Goal: Check status: Check status

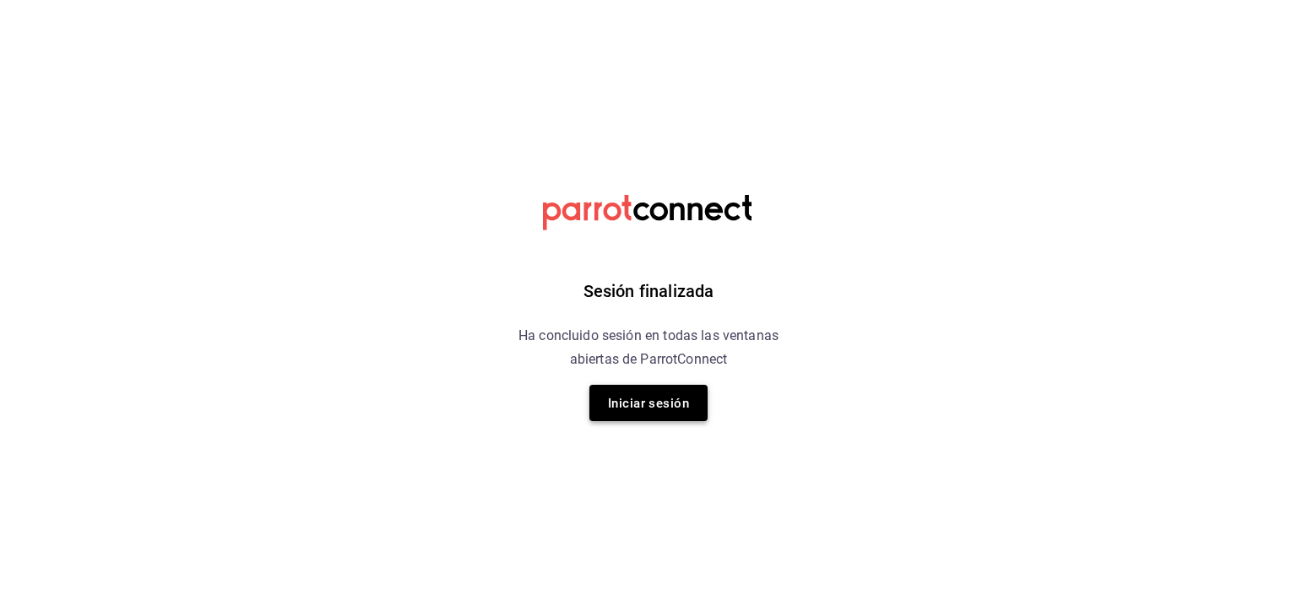
click at [669, 403] on font "Iniciar sesión" at bounding box center [648, 403] width 81 height 15
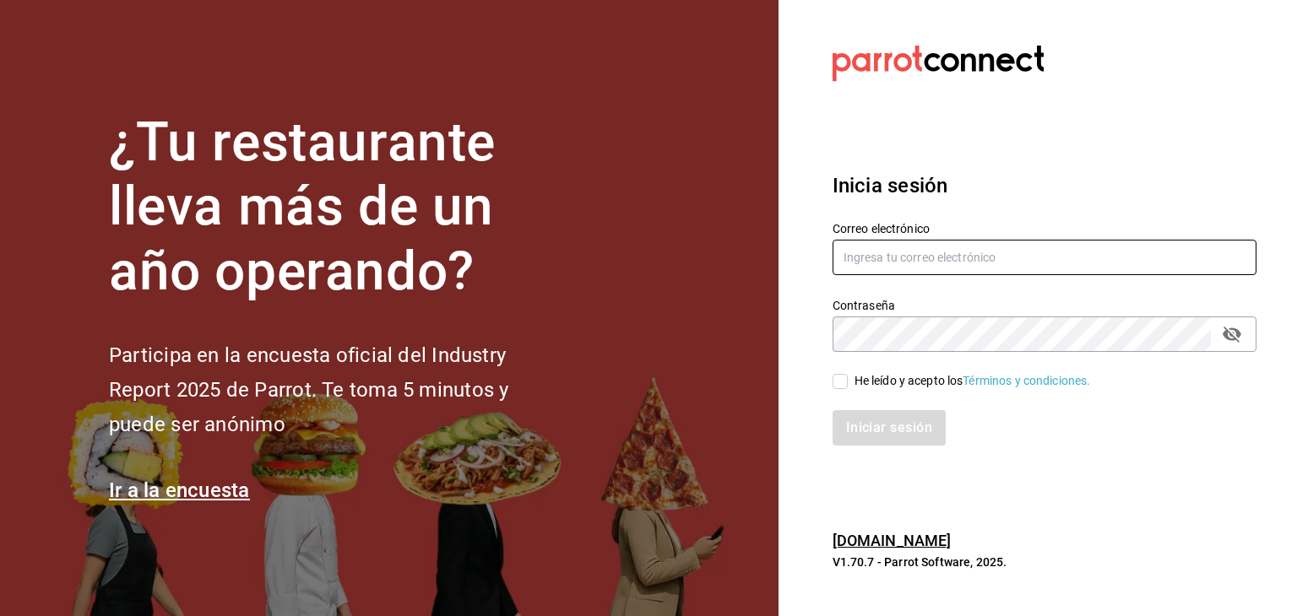
type input "[EMAIL_ADDRESS][DOMAIN_NAME]"
click at [837, 379] on input "He leído y acepto los Términos y condiciones." at bounding box center [839, 381] width 15 height 15
checkbox input "true"
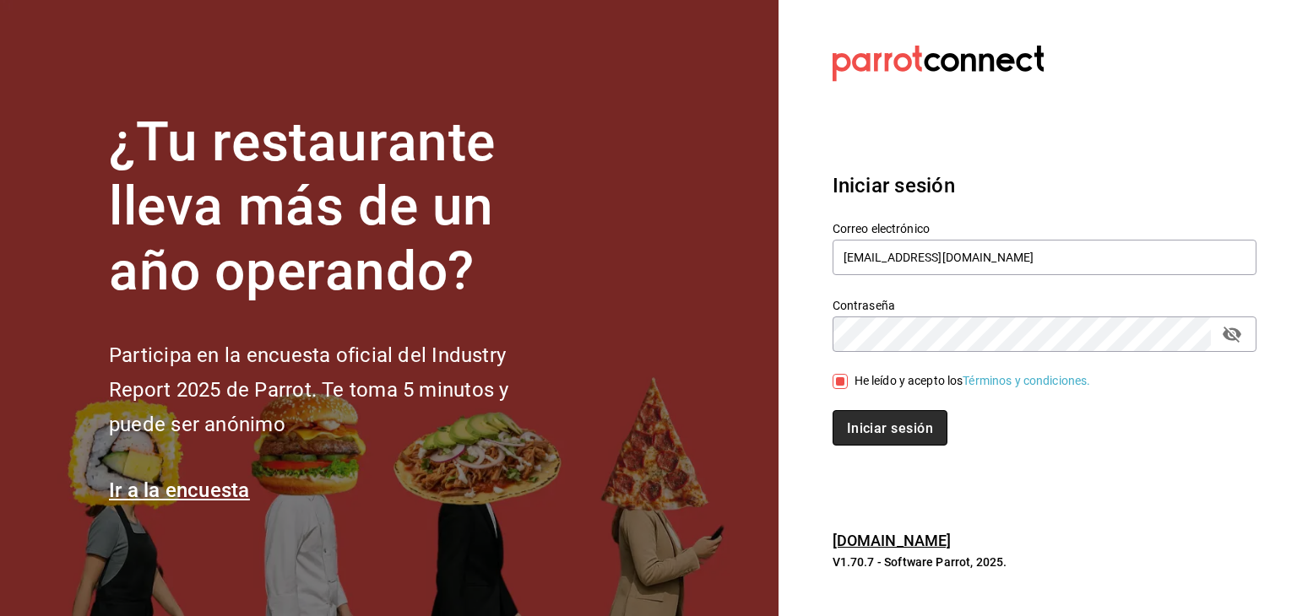
click at [874, 423] on font "Iniciar sesión" at bounding box center [890, 428] width 86 height 16
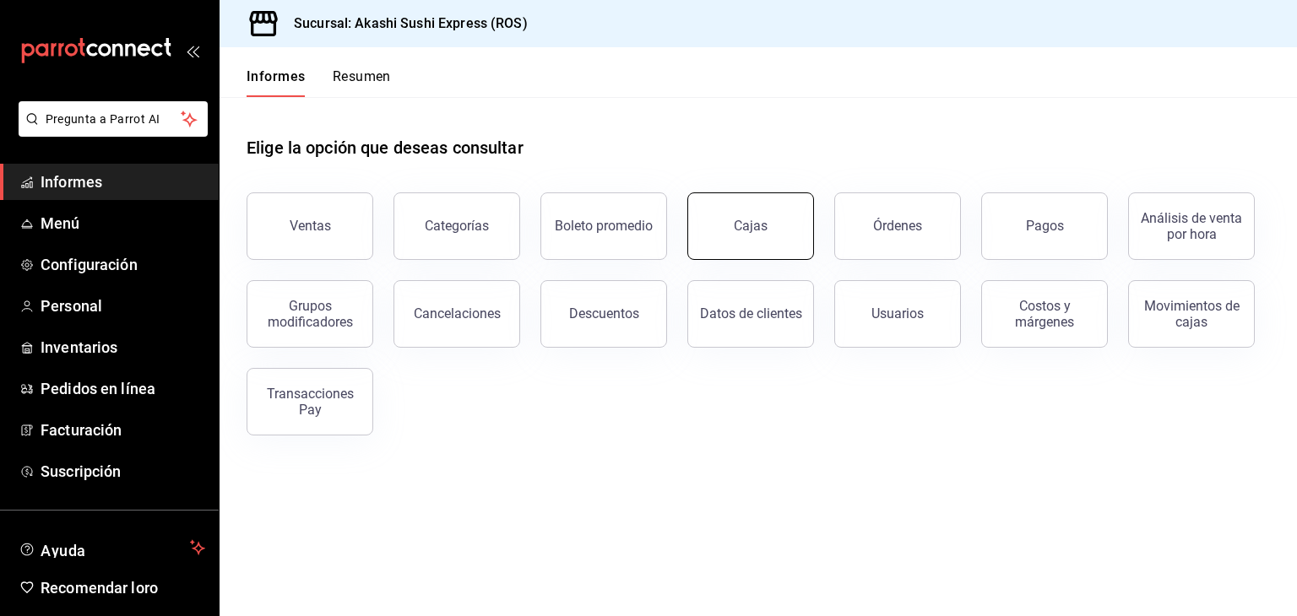
click at [753, 226] on font "Cajas" at bounding box center [751, 226] width 35 height 16
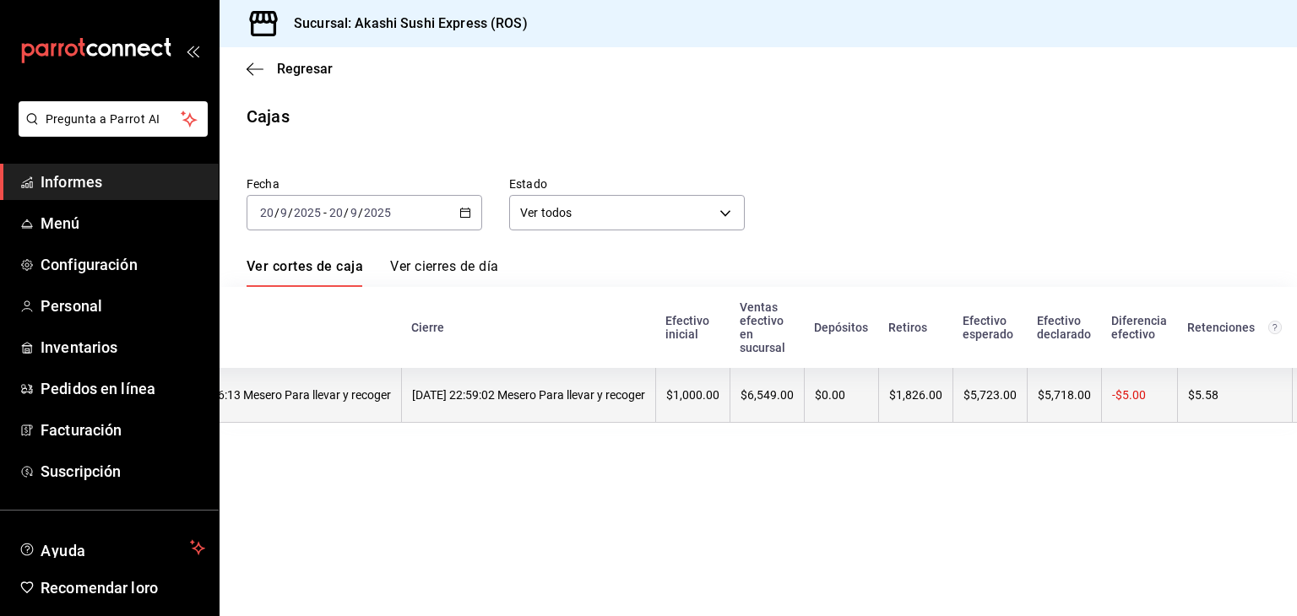
scroll to position [0, 230]
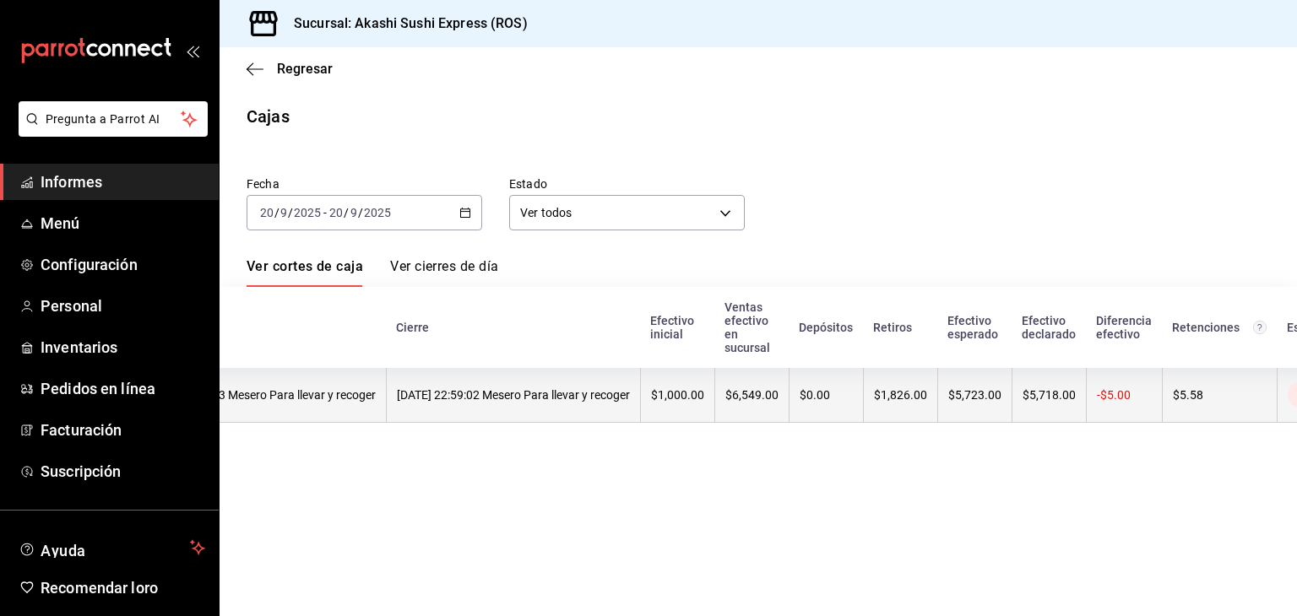
click at [778, 400] on font "$6,549.00" at bounding box center [751, 395] width 53 height 14
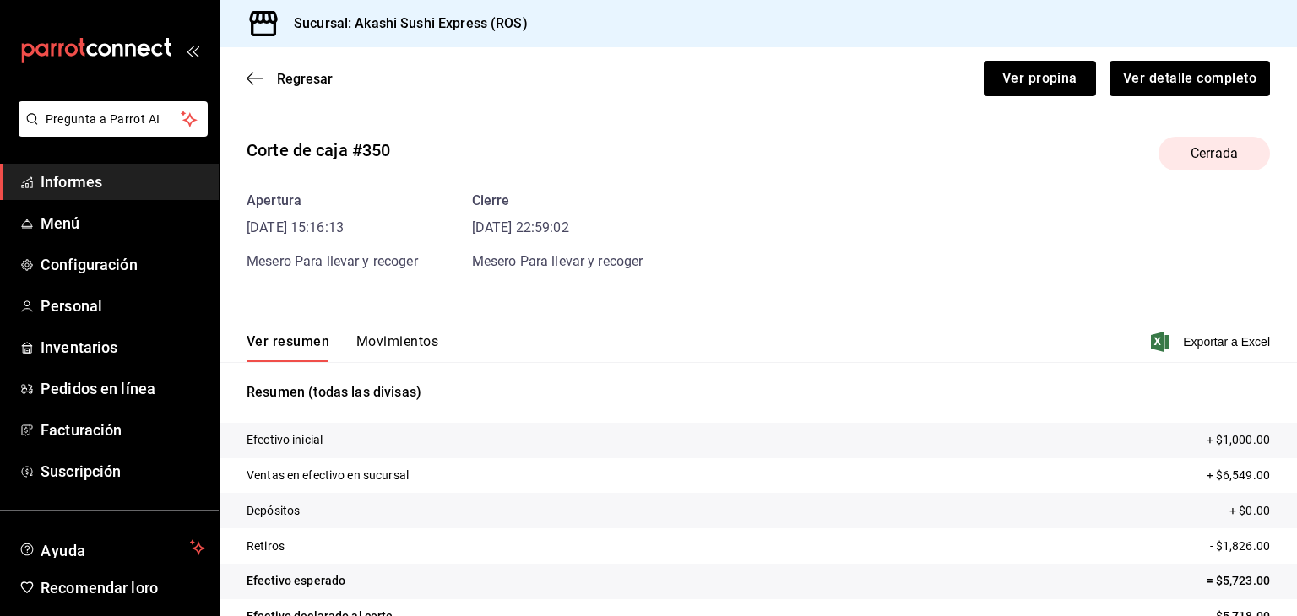
click at [398, 272] on div "Corte de caja #350 Cerrada Apertura 20/09/25 15:16:13 Mesero Para llevar y reco…" at bounding box center [757, 406] width 1077 height 566
click at [382, 339] on font "Movimientos" at bounding box center [397, 341] width 82 height 16
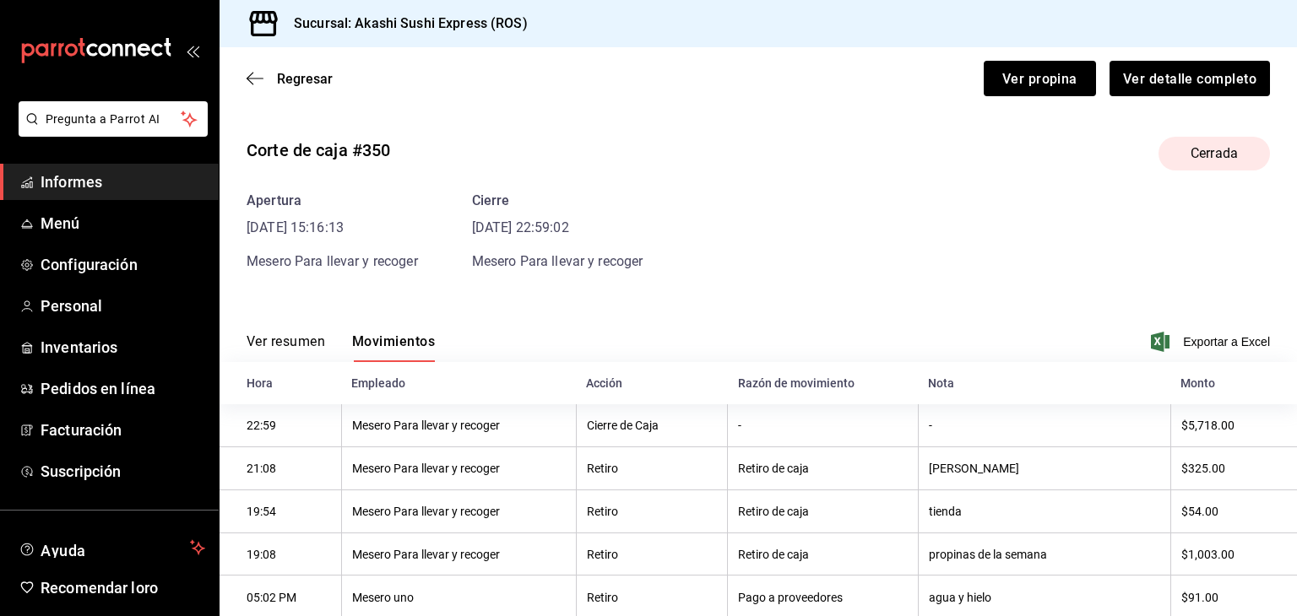
scroll to position [136, 0]
